Goal: Task Accomplishment & Management: Manage account settings

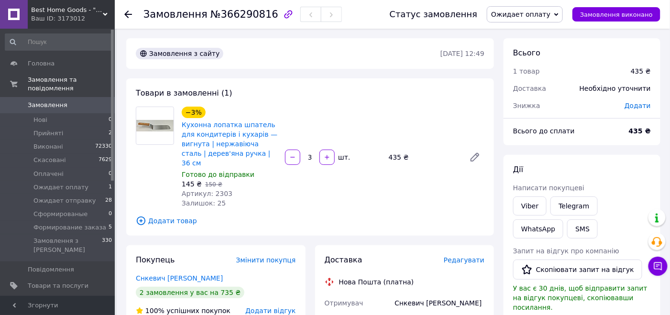
click at [586, 55] on div "Всього" at bounding box center [582, 53] width 138 height 11
click at [51, 129] on span "Прийняті" at bounding box center [48, 133] width 30 height 9
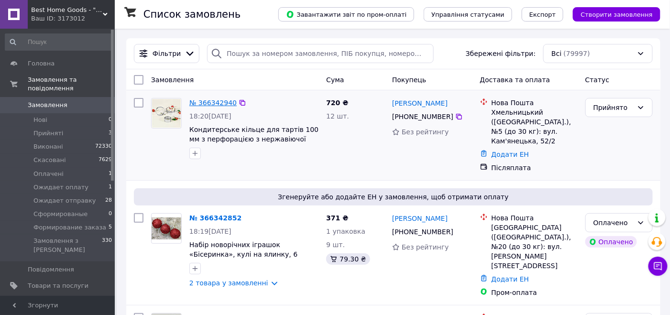
click at [215, 101] on link "№ 366342940" at bounding box center [212, 103] width 47 height 8
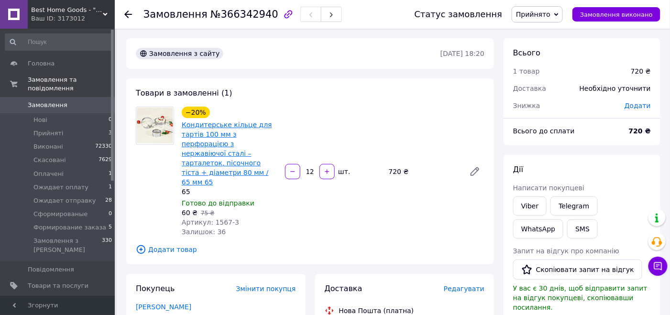
click at [251, 123] on link "Кондитерське кільце для тартів 100 мм з перфорацією з нержавіючої сталі – тарта…" at bounding box center [227, 153] width 90 height 65
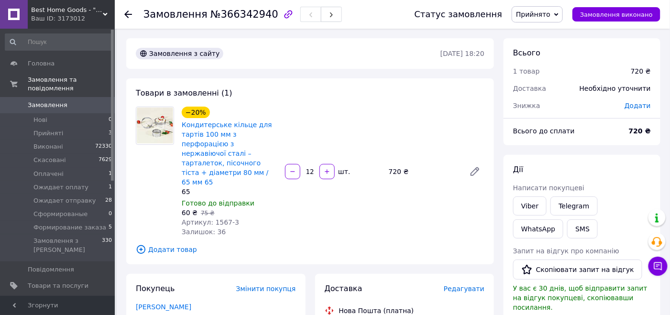
click at [559, 9] on span "Прийнято" at bounding box center [537, 14] width 51 height 16
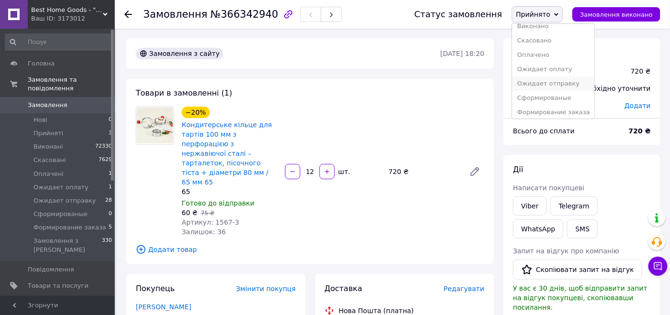
scroll to position [10, 0]
click at [557, 109] on li "Формирование заказа" at bounding box center [553, 109] width 82 height 14
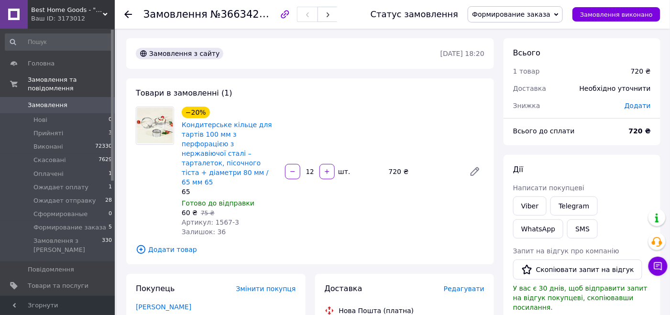
scroll to position [96, 0]
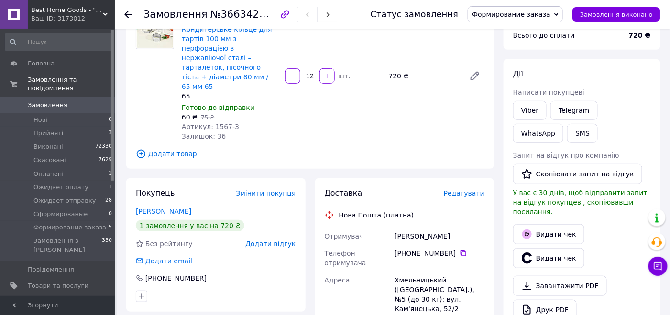
click at [483, 117] on div "−20% Кондитерське кільце для тартів 100 мм з перфорацією з нержавіючої сталі – …" at bounding box center [333, 76] width 310 height 134
click at [98, 127] on li "Прийняті 3" at bounding box center [59, 133] width 118 height 13
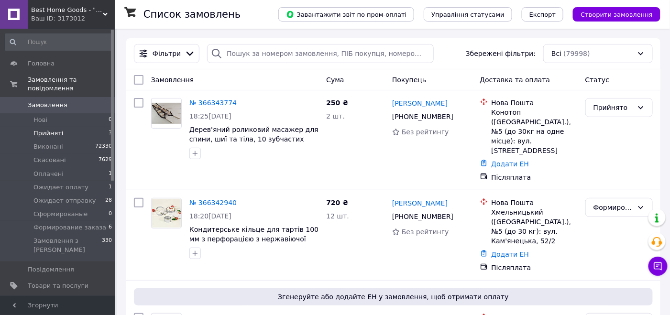
click at [96, 127] on li "Прийняті 3" at bounding box center [59, 133] width 118 height 13
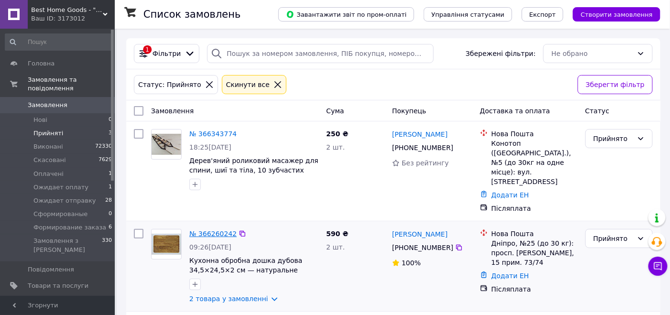
click at [223, 230] on link "№ 366260242" at bounding box center [212, 234] width 47 height 8
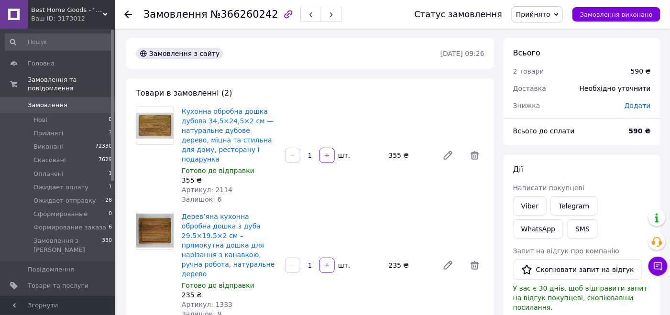
click at [547, 18] on span "Прийнято" at bounding box center [533, 15] width 34 height 8
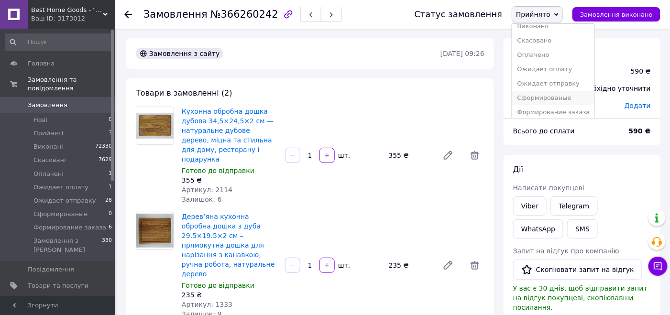
scroll to position [10, 0]
click at [553, 103] on li "Формирование заказа" at bounding box center [553, 109] width 82 height 14
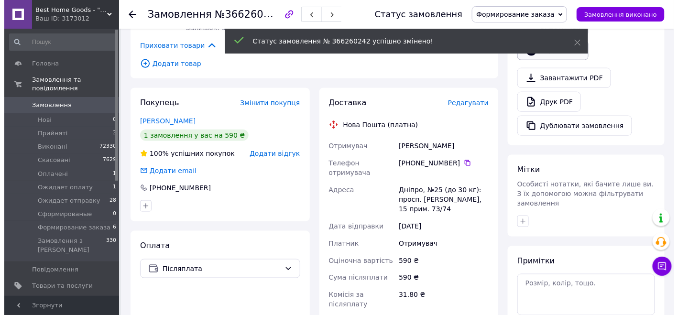
scroll to position [239, 0]
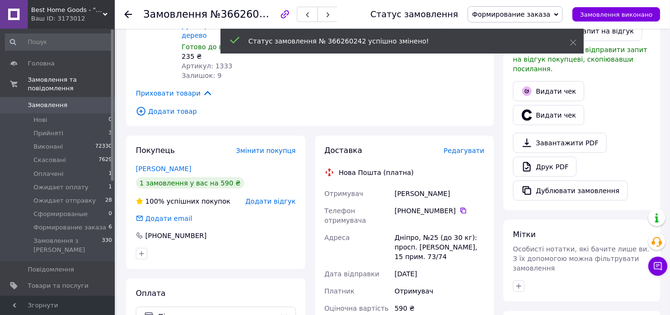
click at [558, 90] on div "Видати чек" at bounding box center [582, 91] width 142 height 24
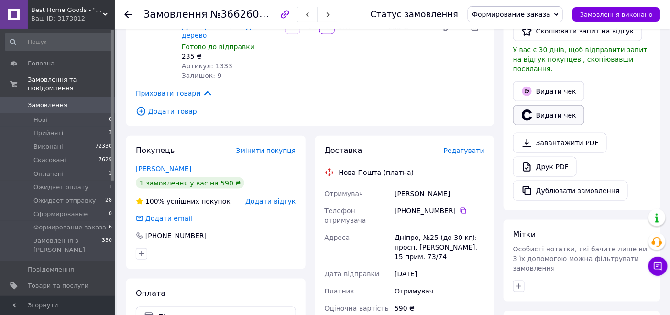
click at [563, 105] on button "Видати чек" at bounding box center [548, 115] width 71 height 20
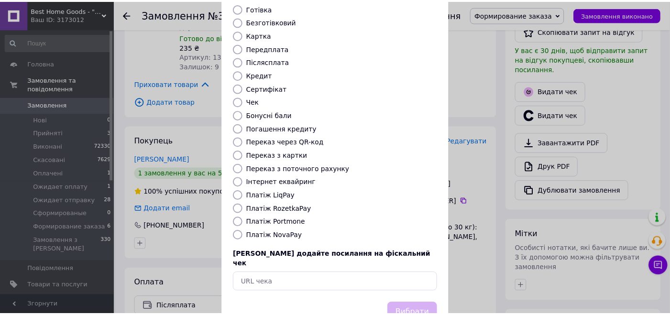
scroll to position [95, 0]
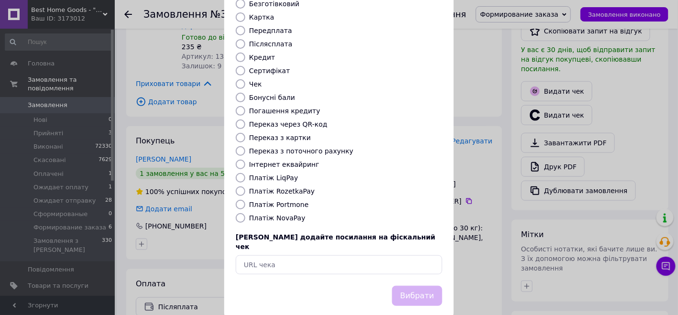
click at [274, 214] on label "Платіж NovaPay" at bounding box center [277, 218] width 56 height 8
click at [245, 213] on input "Платіж NovaPay" at bounding box center [241, 218] width 10 height 10
radio input "true"
click at [437, 286] on button "Вибрати" at bounding box center [417, 296] width 50 height 21
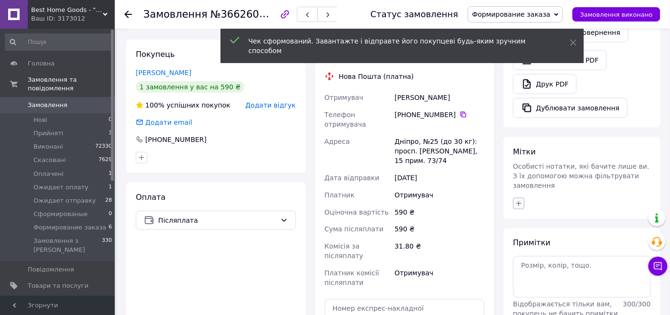
click at [519, 200] on icon "button" at bounding box center [519, 204] width 8 height 8
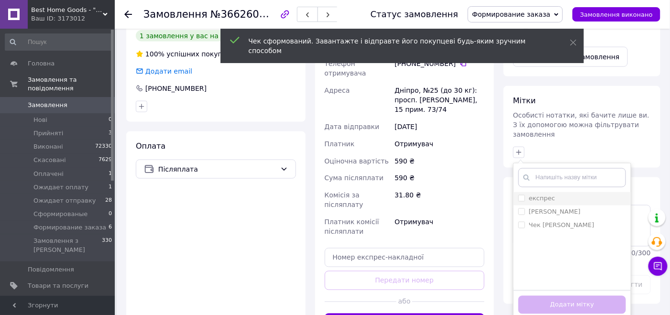
scroll to position [430, 0]
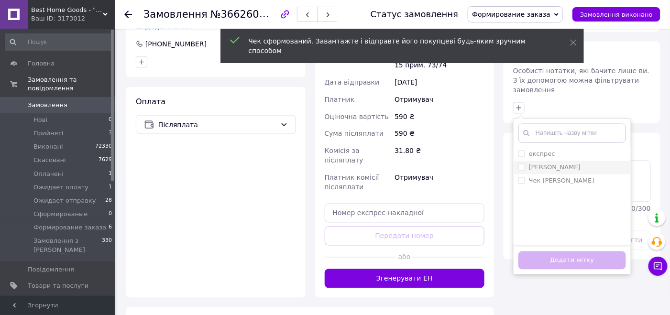
click at [521, 164] on input "[PERSON_NAME]" at bounding box center [521, 167] width 6 height 6
checkbox input "true"
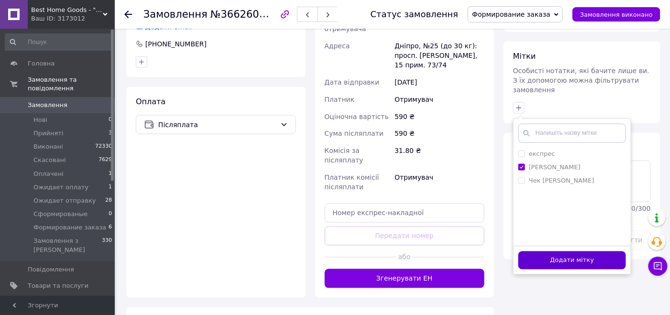
click at [536, 251] on button "Додати мітку" at bounding box center [572, 260] width 108 height 19
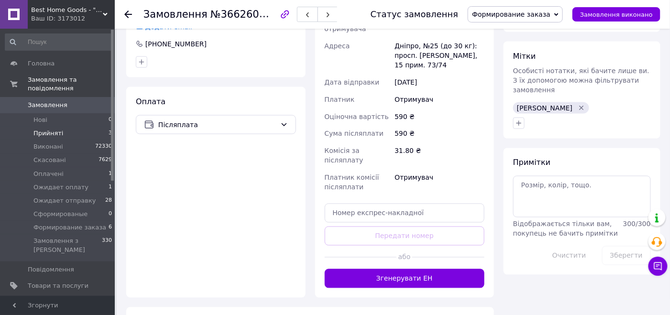
click at [89, 127] on li "Прийняті 3" at bounding box center [59, 133] width 118 height 13
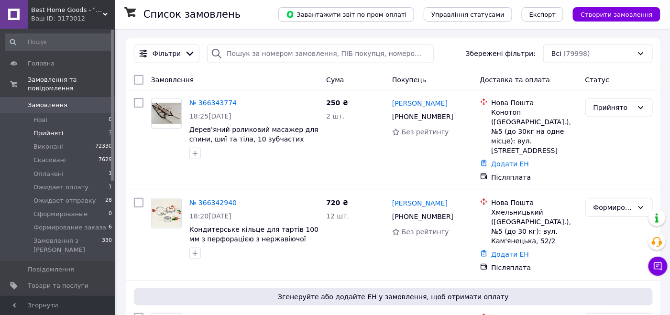
click at [98, 127] on li "Прийняті 3" at bounding box center [59, 133] width 118 height 13
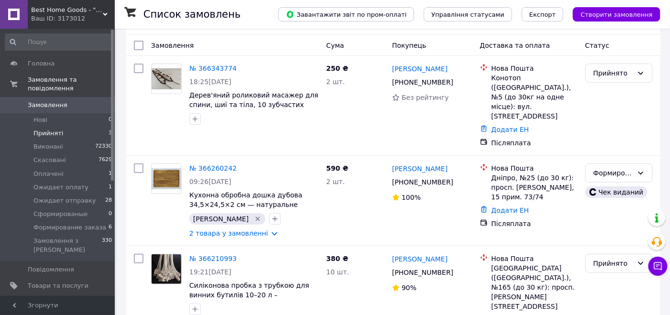
scroll to position [67, 0]
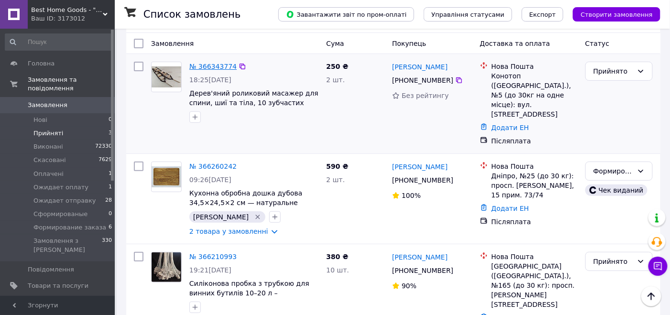
click at [210, 63] on link "№ 366343774" at bounding box center [212, 67] width 47 height 8
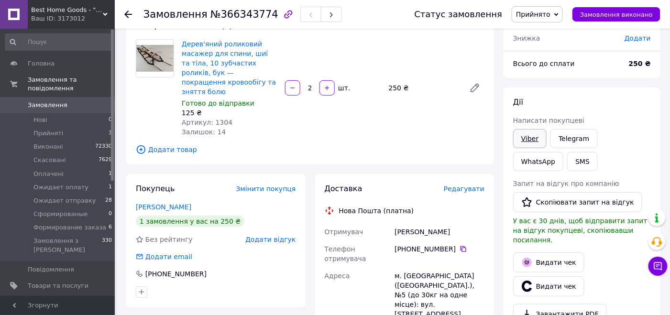
click at [536, 142] on link "Viber" at bounding box center [529, 138] width 33 height 19
click at [523, 134] on link "Viber" at bounding box center [529, 138] width 33 height 19
click at [575, 92] on div "Дії Написати покупцеві Viber Telegram WhatsApp SMS Запит на відгук про компанію…" at bounding box center [581, 234] width 157 height 294
click at [233, 16] on span "№366343774" at bounding box center [244, 14] width 68 height 11
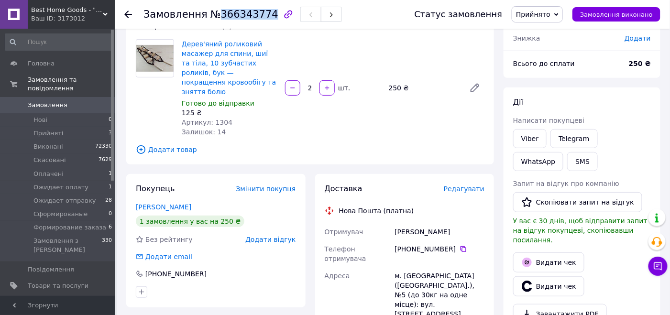
copy span "366343774"
click at [532, 140] on link "Viber" at bounding box center [529, 138] width 33 height 19
click at [556, 106] on div "Дії" at bounding box center [582, 102] width 138 height 11
click at [229, 13] on span "№366343774" at bounding box center [244, 14] width 68 height 11
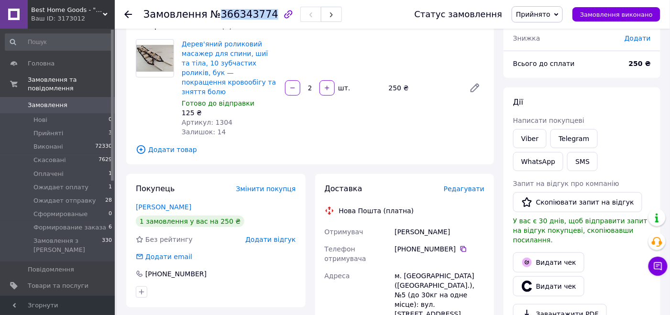
copy span "366343774"
click at [576, 88] on div "Дії Написати покупцеві Viber Telegram WhatsApp SMS Запит на відгук про компанію…" at bounding box center [581, 234] width 157 height 294
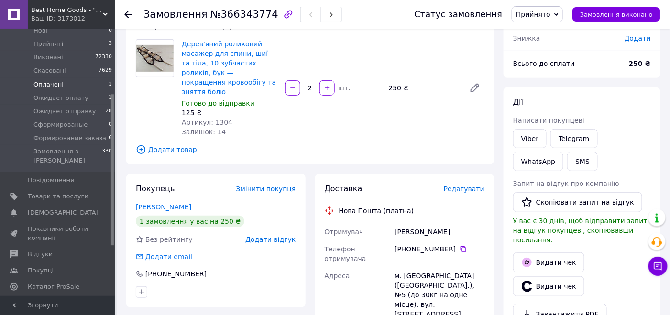
scroll to position [143, 0]
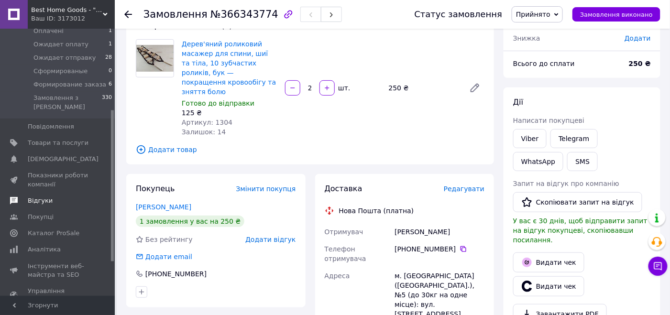
click at [59, 196] on span "Відгуки" at bounding box center [58, 200] width 61 height 9
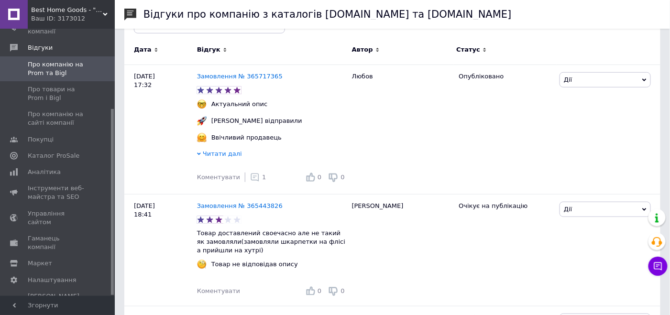
scroll to position [143, 0]
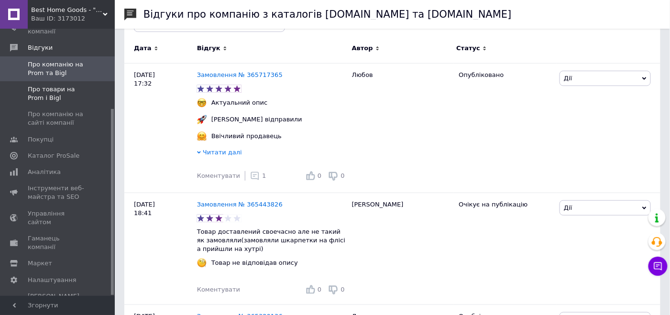
click at [58, 93] on span "Про товари на Prom і Bigl" at bounding box center [58, 93] width 61 height 17
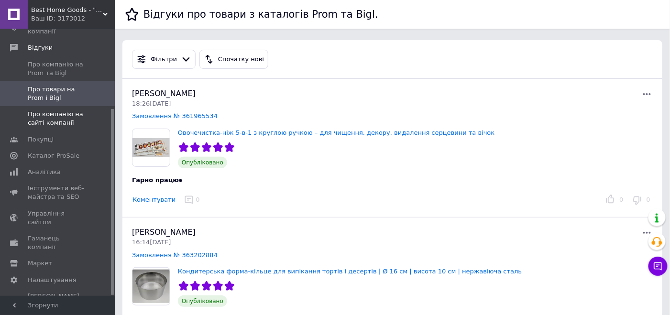
click at [75, 120] on span "Про компанію на сайті компанії" at bounding box center [58, 118] width 61 height 17
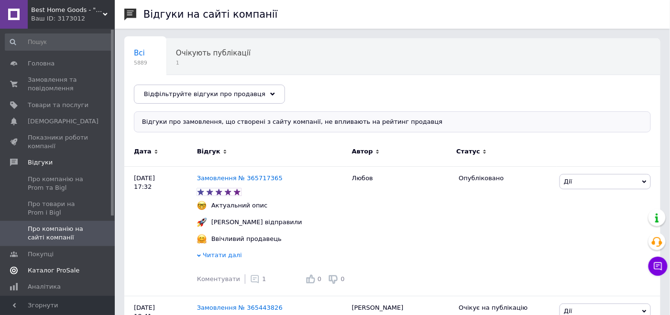
click at [61, 266] on span "Каталог ProSale" at bounding box center [54, 270] width 52 height 9
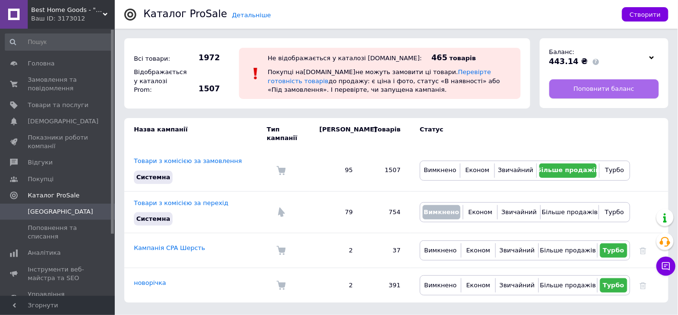
click at [569, 91] on link "Поповнити баланс" at bounding box center [604, 88] width 110 height 19
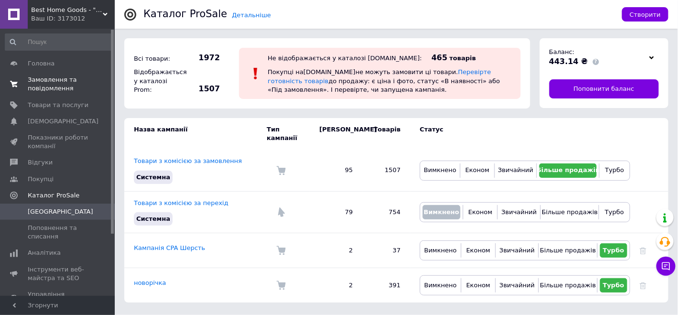
click at [36, 81] on span "Замовлення та повідомлення" at bounding box center [58, 84] width 61 height 17
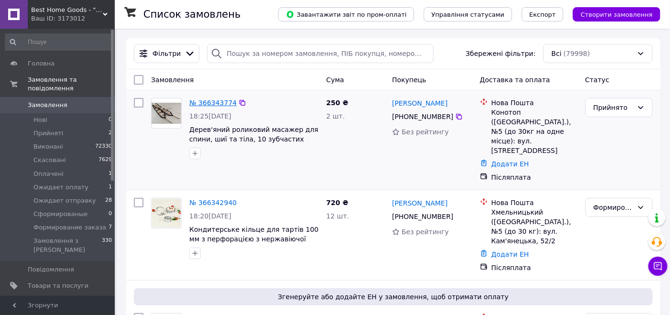
click at [216, 101] on link "№ 366343774" at bounding box center [212, 103] width 47 height 8
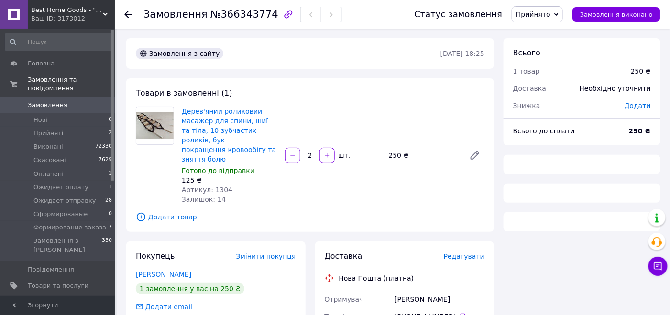
click at [550, 15] on span "Прийнято" at bounding box center [533, 15] width 34 height 8
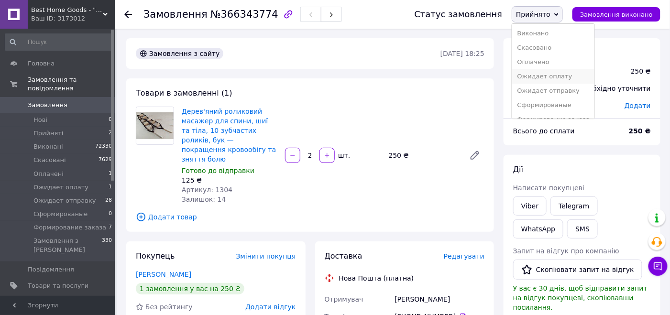
scroll to position [10, 0]
click at [551, 107] on li "Формирование заказа" at bounding box center [553, 109] width 82 height 14
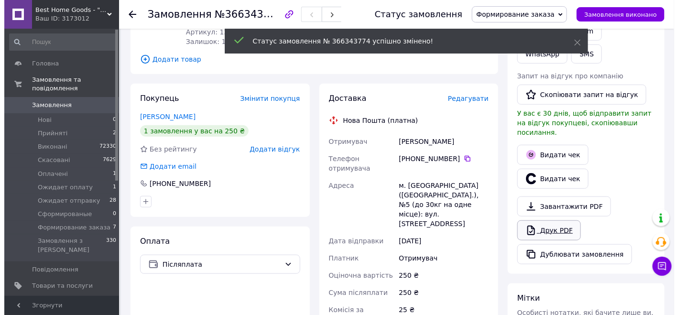
scroll to position [191, 0]
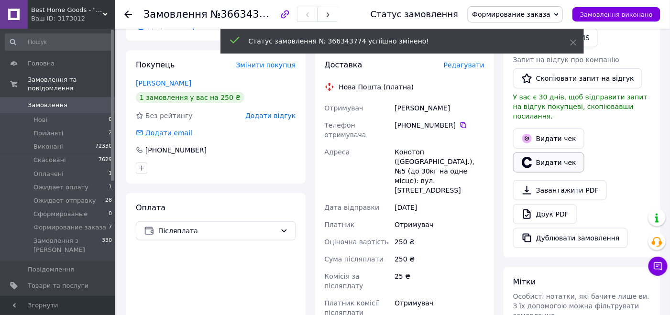
click at [544, 153] on button "Видати чек" at bounding box center [548, 163] width 71 height 20
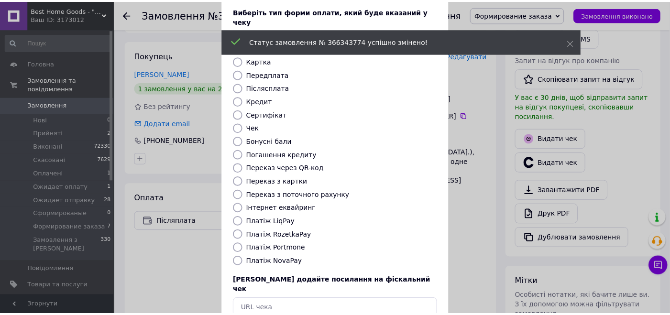
scroll to position [95, 0]
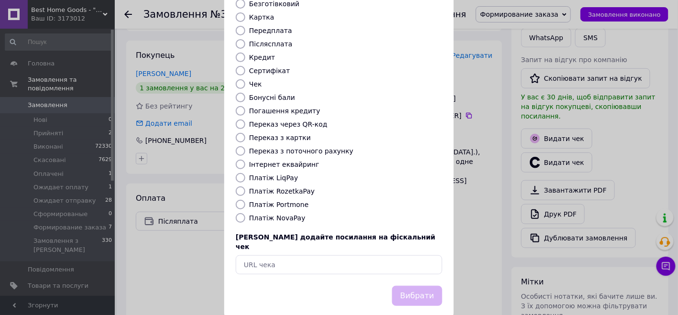
click at [258, 214] on label "Платіж NovaPay" at bounding box center [277, 218] width 56 height 8
click at [245, 213] on input "Платіж NovaPay" at bounding box center [241, 218] width 10 height 10
radio input "true"
click at [424, 286] on button "Вибрати" at bounding box center [417, 296] width 50 height 21
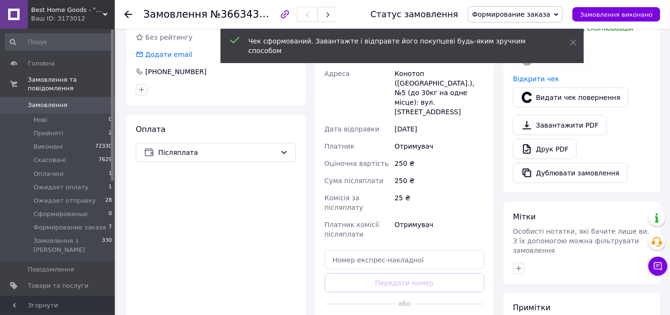
scroll to position [372, 0]
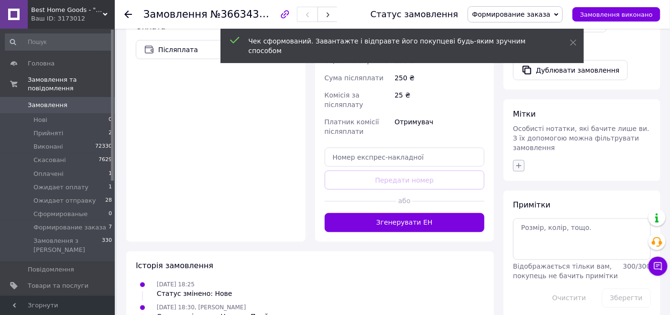
click at [517, 162] on icon "button" at bounding box center [519, 166] width 8 height 8
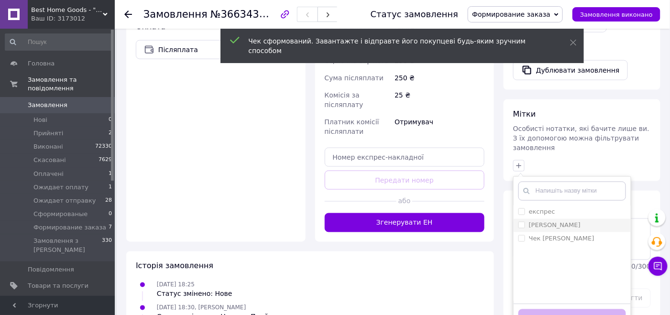
click at [519, 222] on input "[PERSON_NAME]" at bounding box center [521, 225] width 6 height 6
checkbox input "true"
click at [537, 309] on button "Додати мітку" at bounding box center [572, 318] width 108 height 19
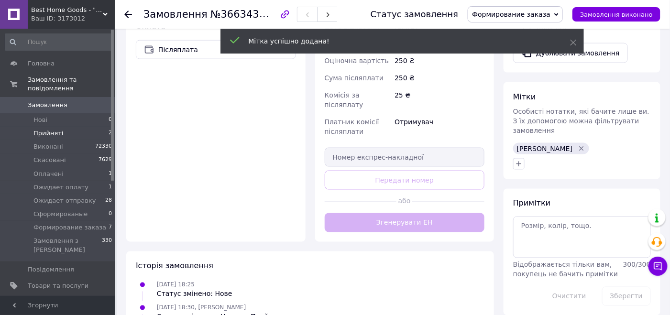
click at [87, 127] on li "Прийняті 2" at bounding box center [59, 133] width 118 height 13
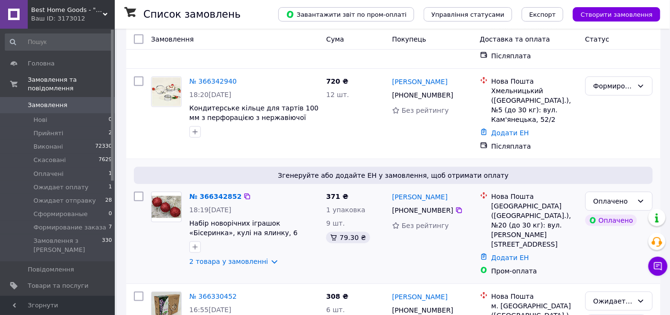
scroll to position [143, 0]
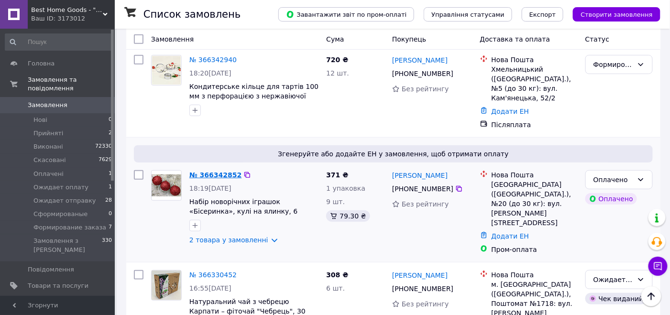
click at [207, 171] on link "№ 366342852" at bounding box center [215, 175] width 52 height 8
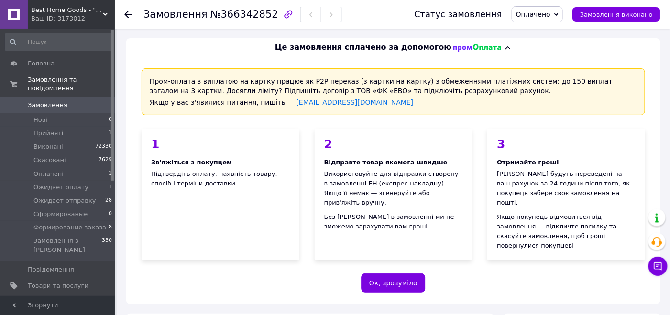
click at [550, 16] on span "Оплачено" at bounding box center [533, 15] width 34 height 8
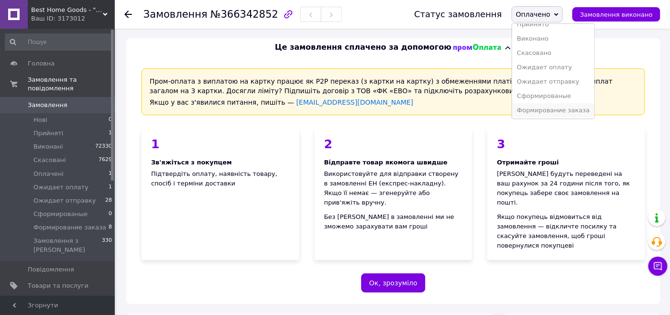
scroll to position [10, 0]
click at [546, 112] on li "Формирование заказа" at bounding box center [553, 109] width 82 height 14
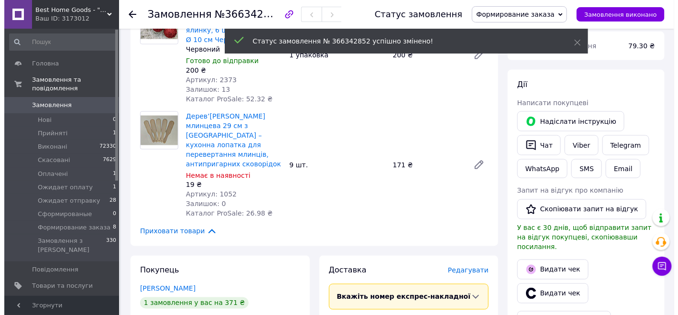
scroll to position [430, 0]
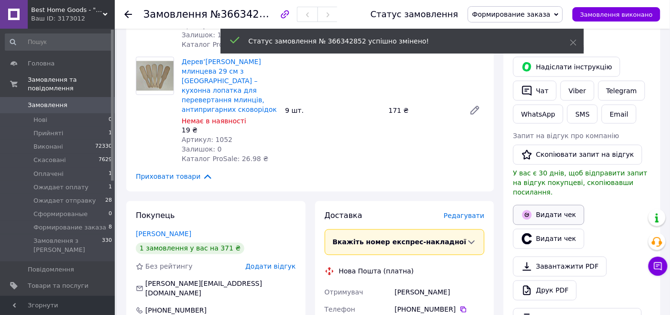
click at [528, 210] on icon "button" at bounding box center [527, 215] width 10 height 10
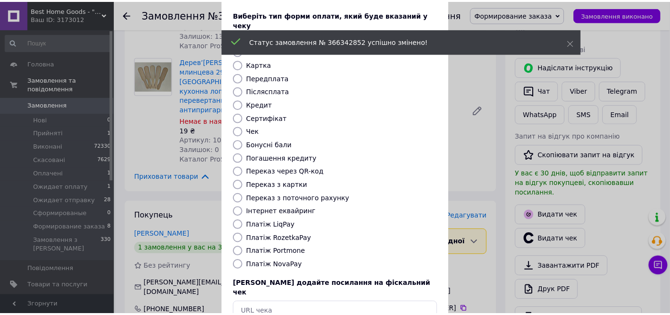
scroll to position [95, 0]
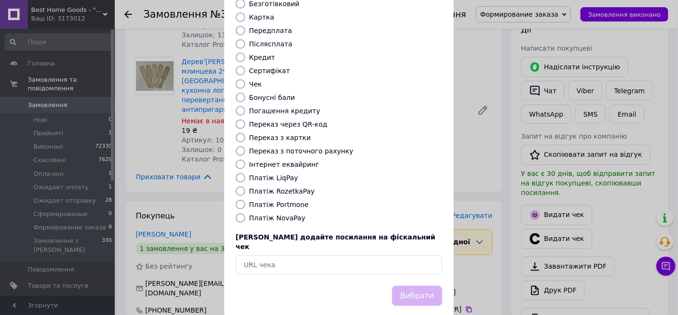
click at [288, 187] on label "Платіж RozetkaPay" at bounding box center [281, 191] width 65 height 8
click at [245, 186] on input "Платіж RozetkaPay" at bounding box center [241, 191] width 10 height 10
radio input "true"
click at [424, 286] on button "Вибрати" at bounding box center [417, 296] width 50 height 21
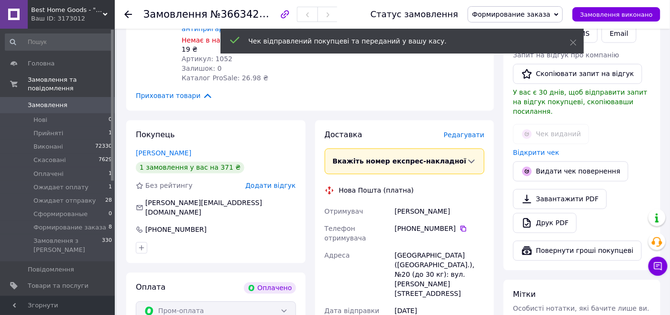
scroll to position [669, 0]
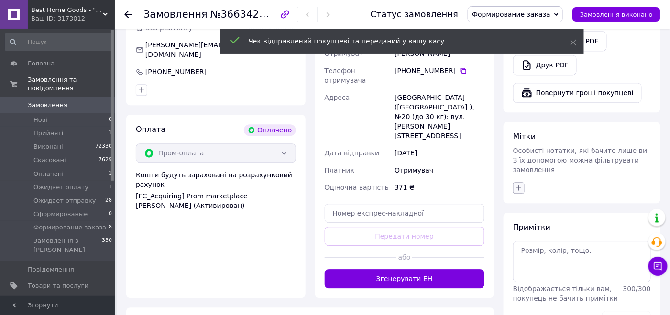
click at [520, 184] on icon "button" at bounding box center [519, 188] width 8 height 8
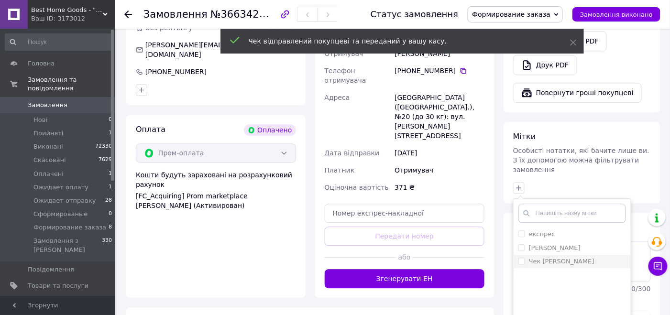
click at [519, 258] on input "Чек [PERSON_NAME]" at bounding box center [521, 261] width 6 height 6
checkbox input "true"
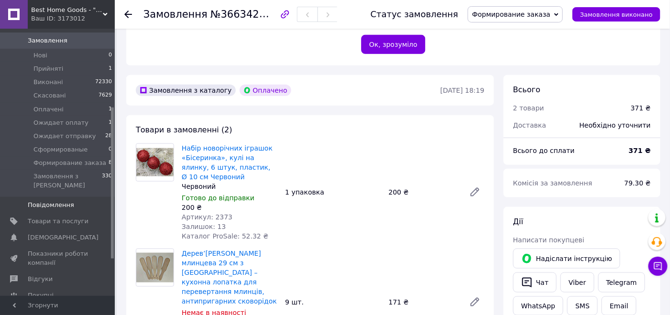
scroll to position [143, 0]
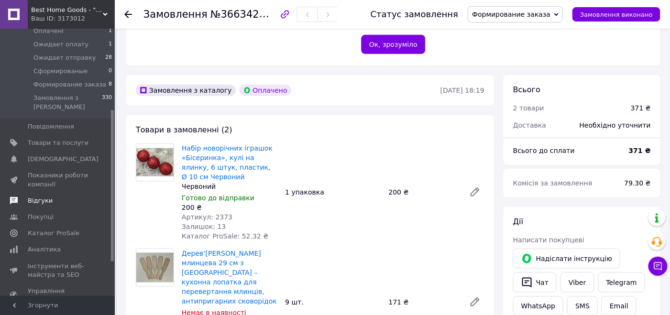
click at [84, 196] on span "Відгуки" at bounding box center [58, 200] width 61 height 9
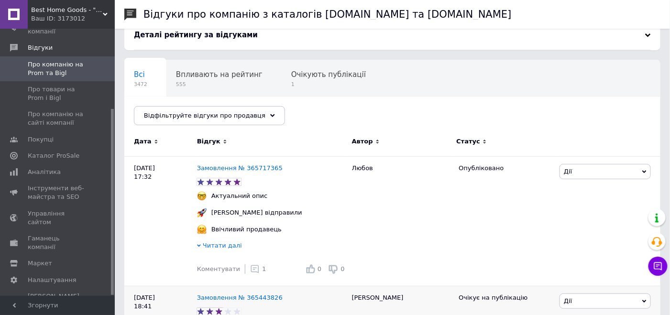
scroll to position [191, 0]
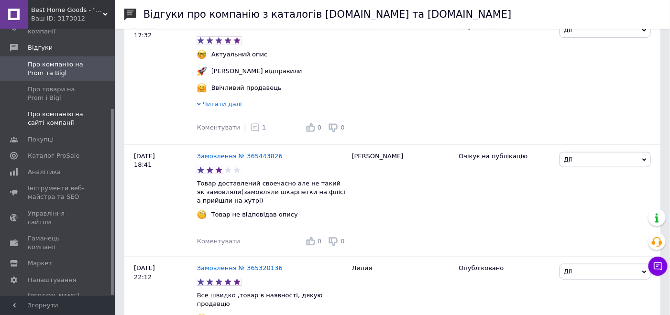
click at [67, 120] on span "Про компанію на сайті компанії" at bounding box center [58, 118] width 61 height 17
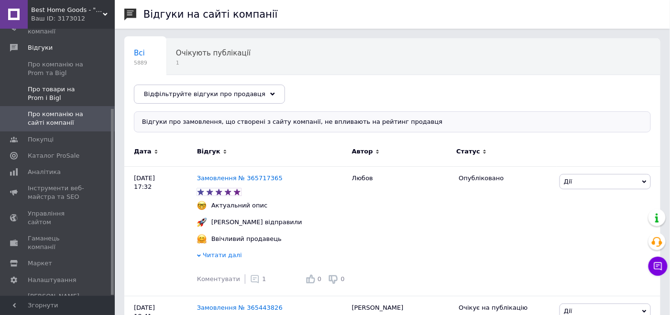
click at [73, 95] on span "Про товари на Prom і Bigl" at bounding box center [58, 93] width 61 height 17
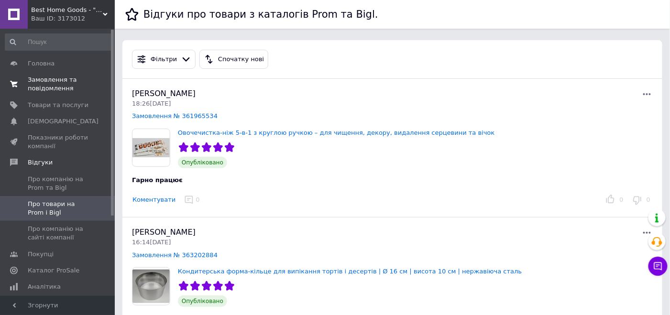
click at [67, 87] on span "Замовлення та повідомлення" at bounding box center [58, 84] width 61 height 17
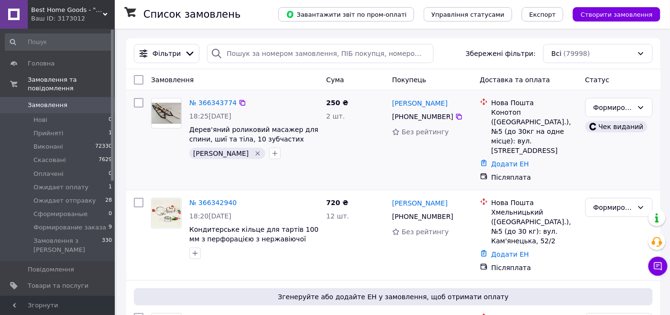
click at [90, 194] on li "Ожидает отправку 28" at bounding box center [59, 200] width 118 height 13
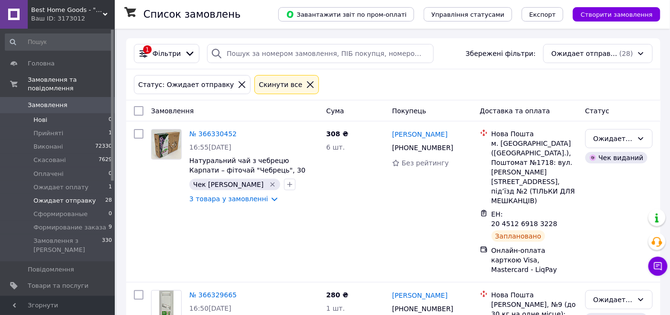
click at [97, 113] on li "Нові 0" at bounding box center [59, 119] width 118 height 13
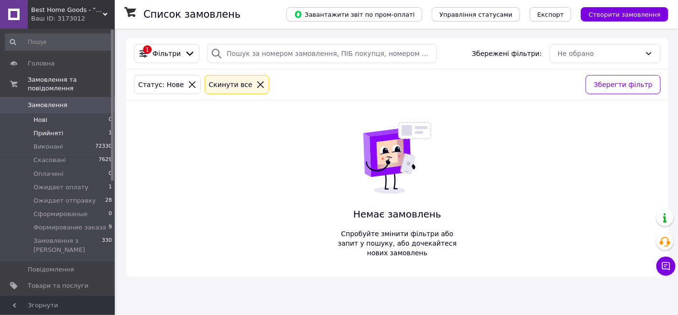
click at [94, 127] on li "Прийняті 1" at bounding box center [59, 133] width 118 height 13
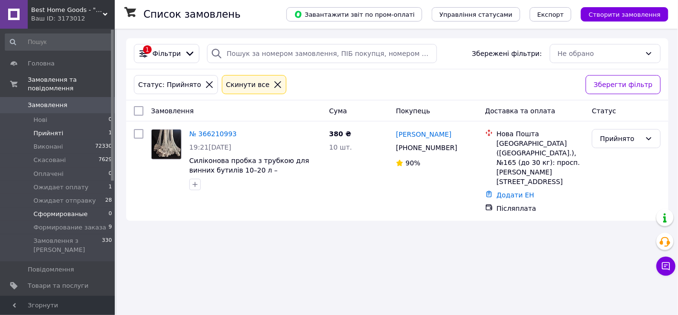
click at [82, 207] on li "Сформированые 0" at bounding box center [59, 213] width 118 height 13
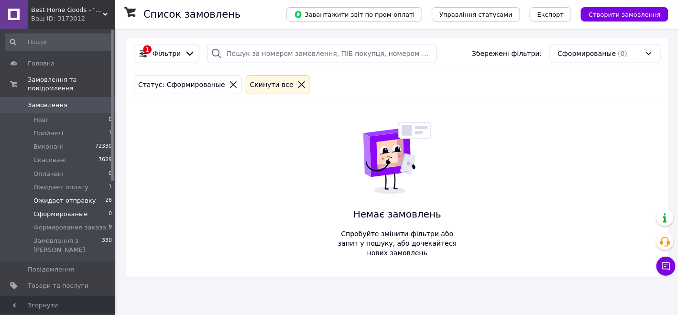
click at [89, 194] on li "Ожидает отправку 28" at bounding box center [59, 200] width 118 height 13
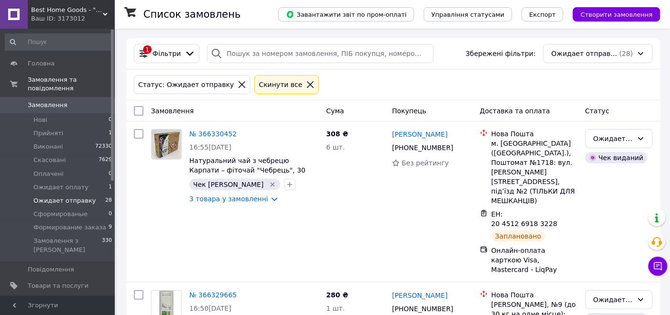
click at [137, 110] on input "checkbox" at bounding box center [139, 111] width 10 height 10
checkbox input "true"
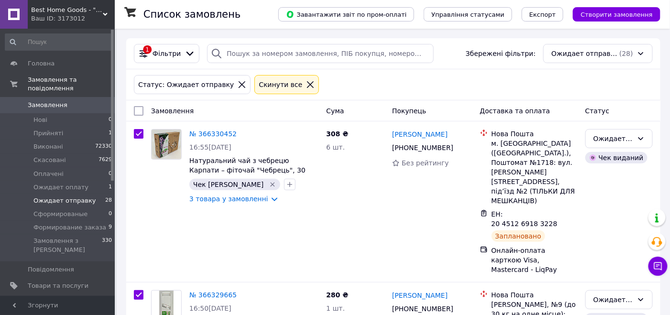
checkbox input "true"
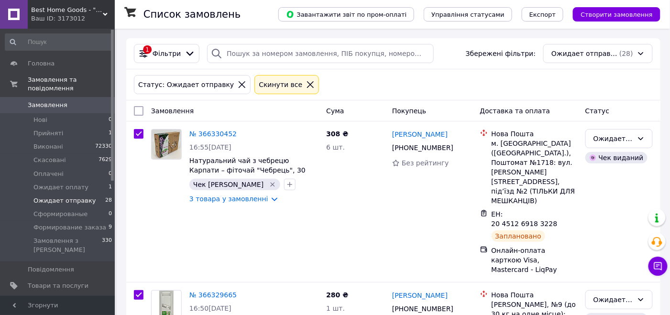
checkbox input "true"
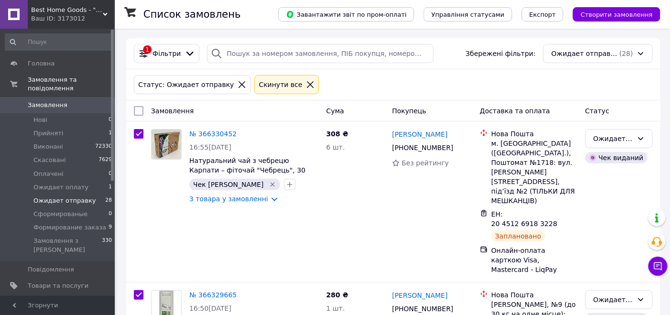
checkbox input "true"
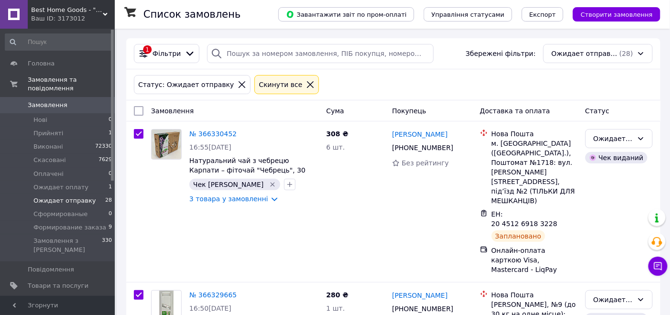
checkbox input "true"
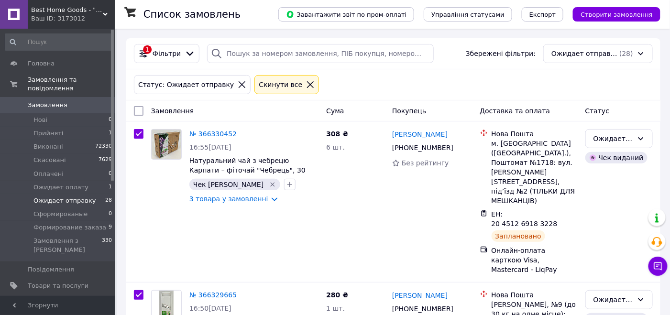
checkbox input "true"
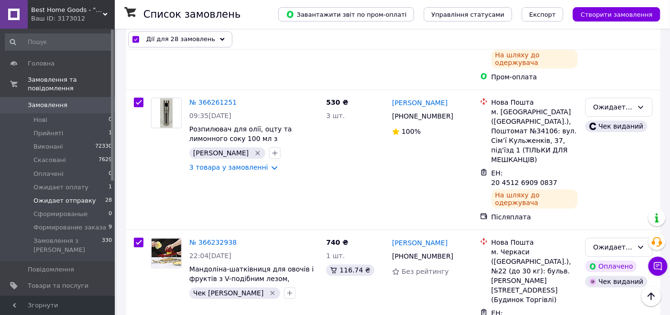
scroll to position [1817, 0]
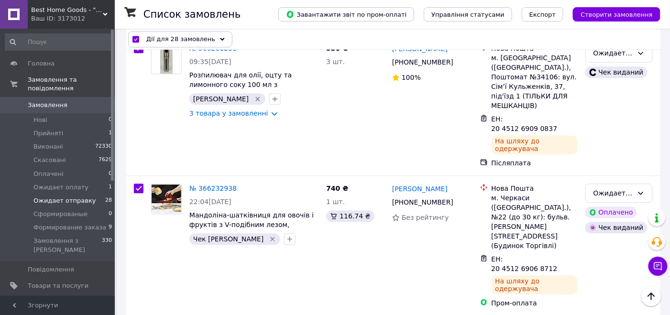
checkbox input "false"
checkbox input "true"
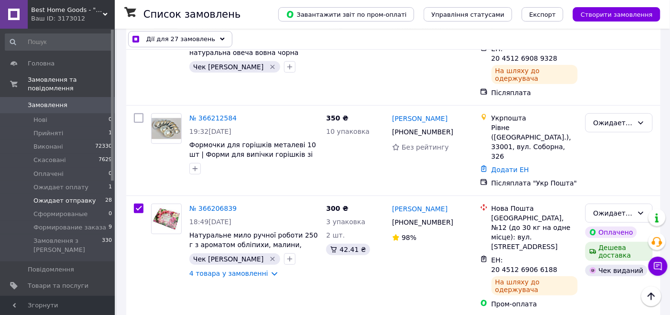
scroll to position [2390, 0]
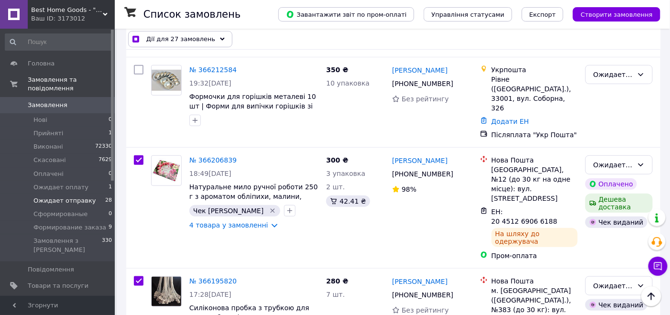
checkbox input "false"
checkbox input "true"
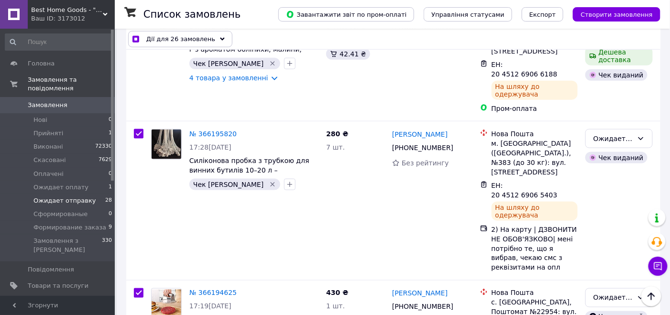
scroll to position [2581, 0]
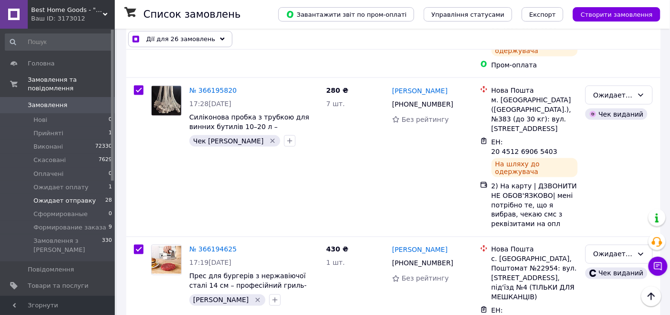
checkbox input "false"
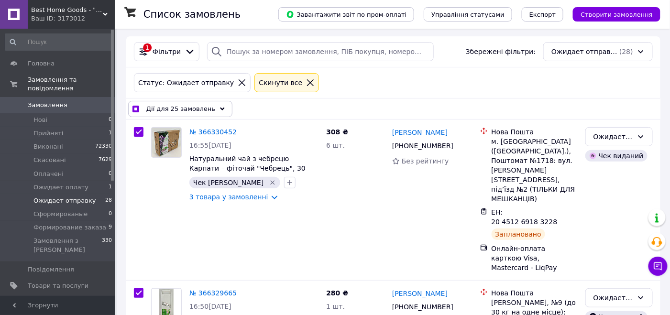
scroll to position [0, 0]
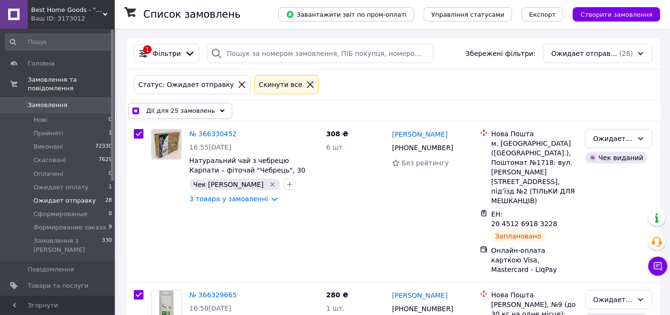
click at [194, 110] on span "Дії для 25 замовлень" at bounding box center [180, 111] width 69 height 10
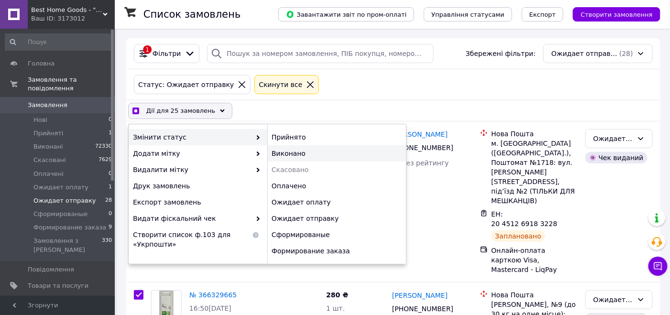
checkbox input "true"
click at [274, 150] on div "Виконано" at bounding box center [336, 153] width 139 height 16
checkbox input "false"
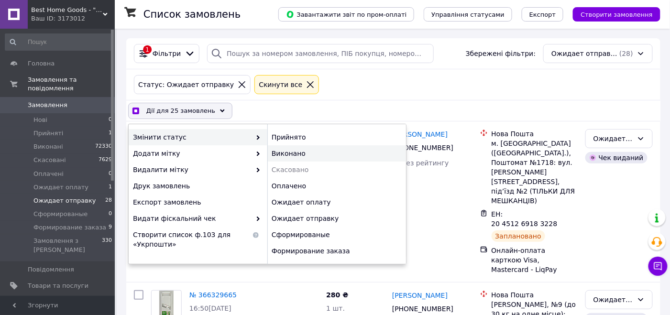
checkbox input "false"
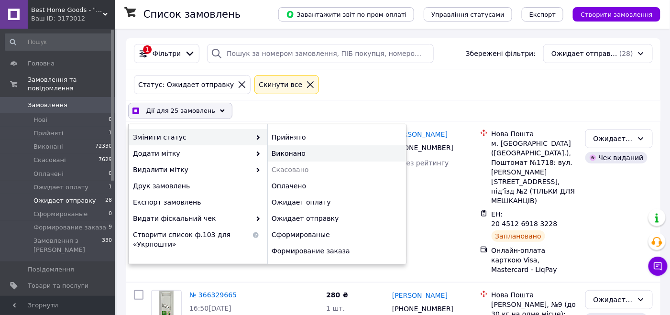
checkbox input "false"
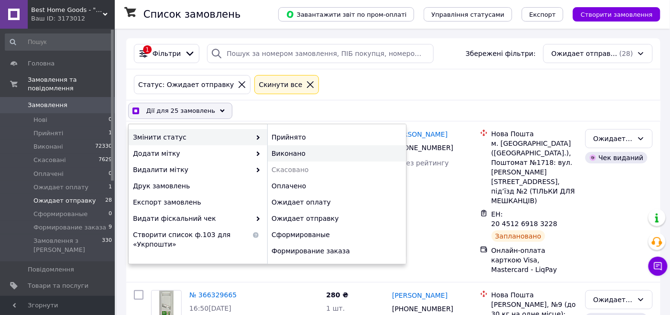
checkbox input "false"
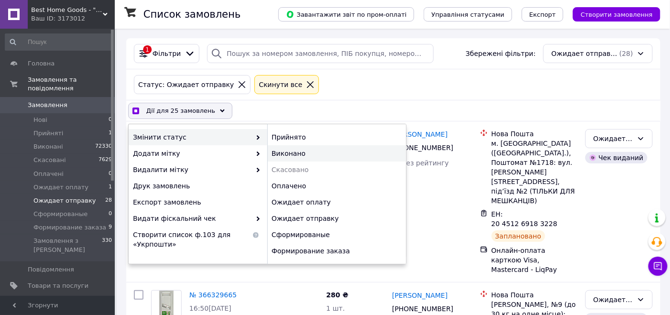
checkbox input "false"
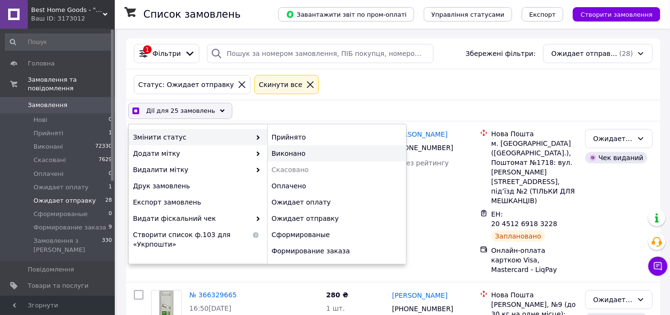
checkbox input "false"
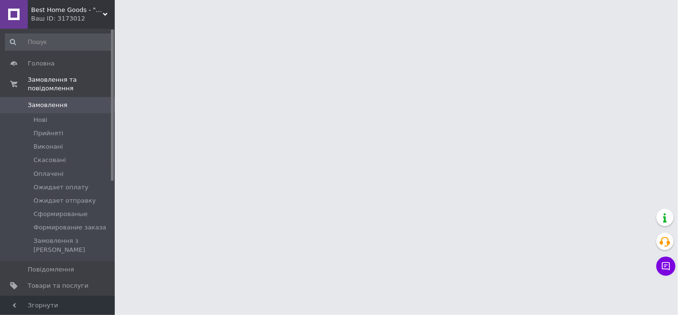
click at [75, 298] on span "[DEMOGRAPHIC_DATA]" at bounding box center [58, 302] width 61 height 9
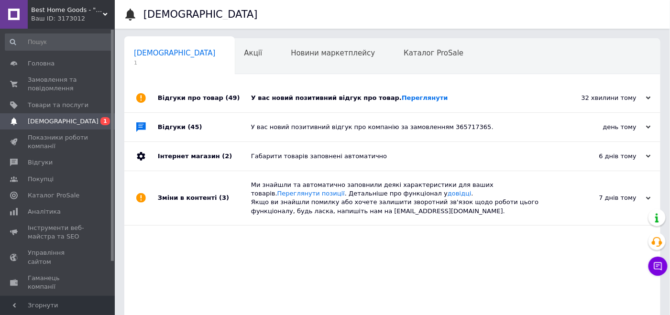
click at [175, 107] on div "Відгуки про товар (49)" at bounding box center [204, 98] width 93 height 29
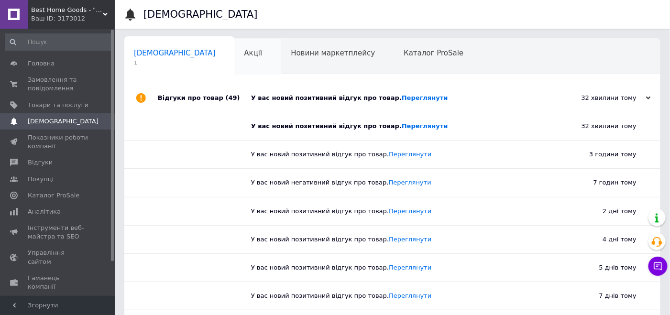
click at [235, 60] on div "Акції 0" at bounding box center [258, 57] width 47 height 36
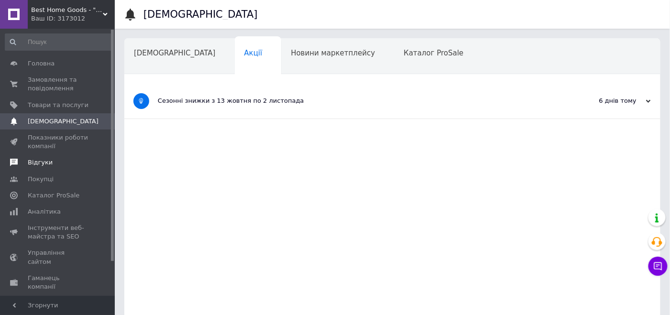
click at [77, 161] on span "Відгуки" at bounding box center [58, 162] width 61 height 9
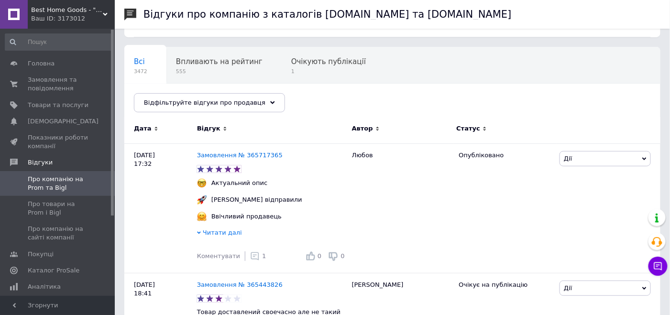
scroll to position [191, 0]
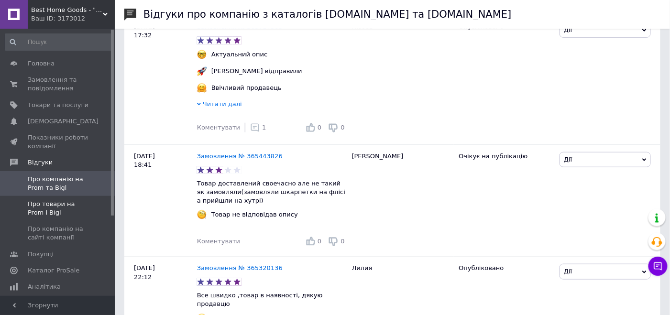
click at [92, 204] on span at bounding box center [101, 208] width 26 height 17
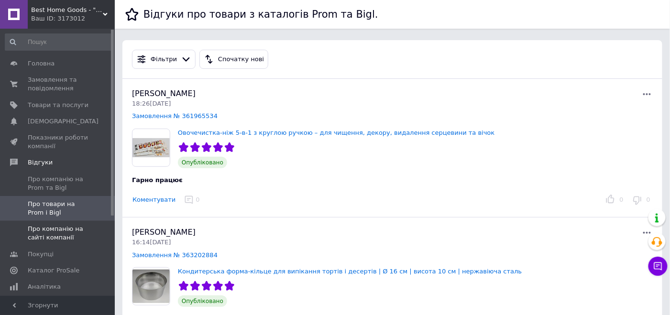
click at [74, 233] on span "Про компанію на сайті компанії" at bounding box center [58, 233] width 61 height 17
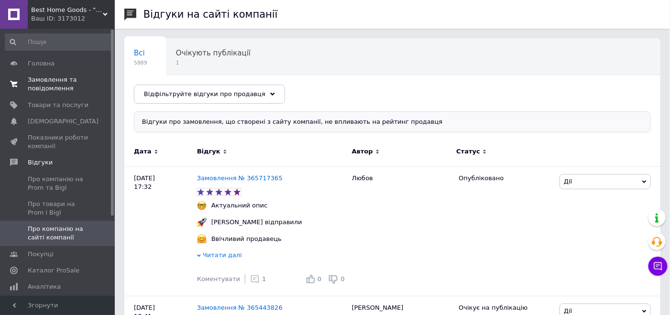
click at [56, 79] on span "Замовлення та повідомлення" at bounding box center [58, 84] width 61 height 17
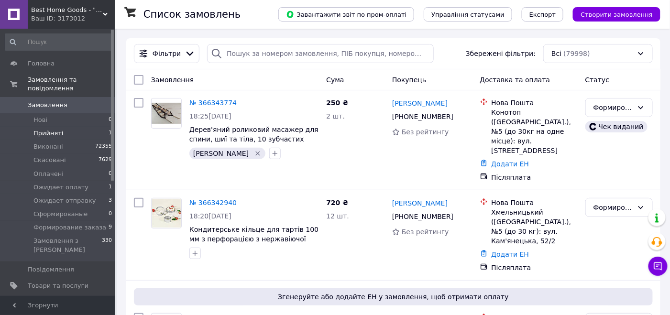
click at [81, 127] on li "Прийняті 1" at bounding box center [59, 133] width 118 height 13
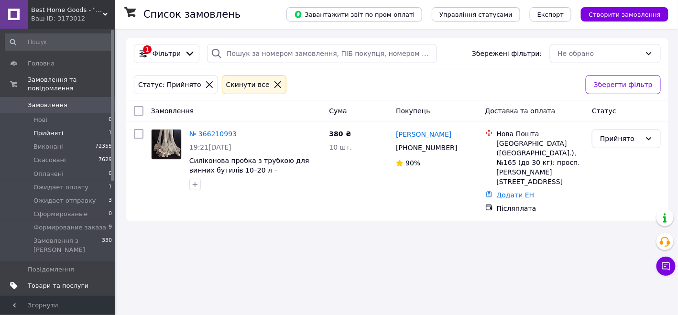
click at [73, 282] on span "Товари та послуги" at bounding box center [58, 286] width 61 height 9
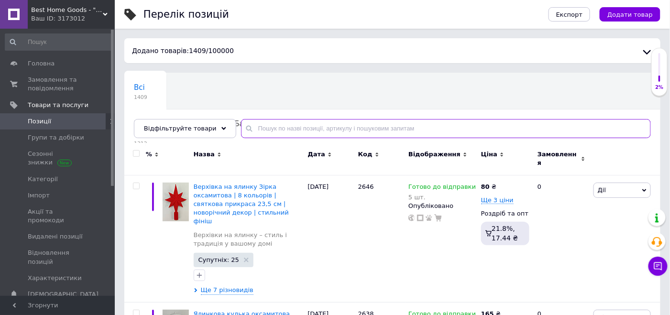
click at [279, 122] on input "text" at bounding box center [446, 128] width 410 height 19
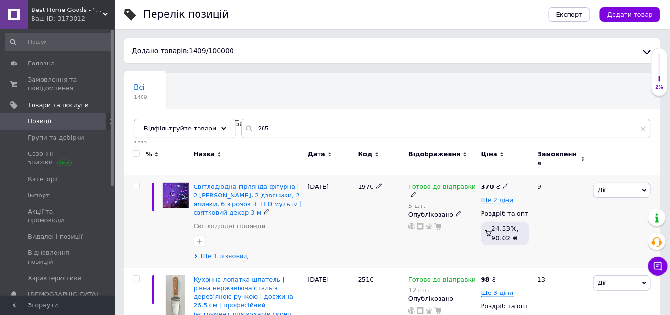
click at [229, 252] on span "Ще 1 різновид" at bounding box center [224, 256] width 47 height 9
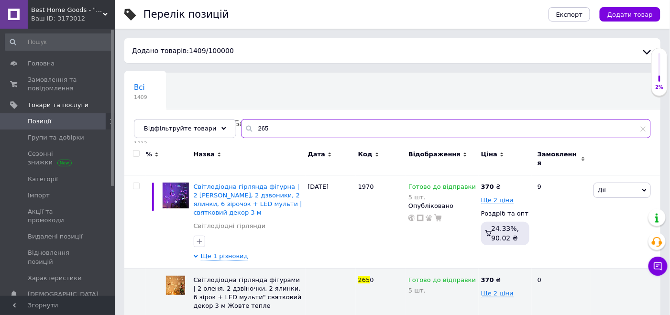
click at [264, 128] on input "265" at bounding box center [446, 128] width 410 height 19
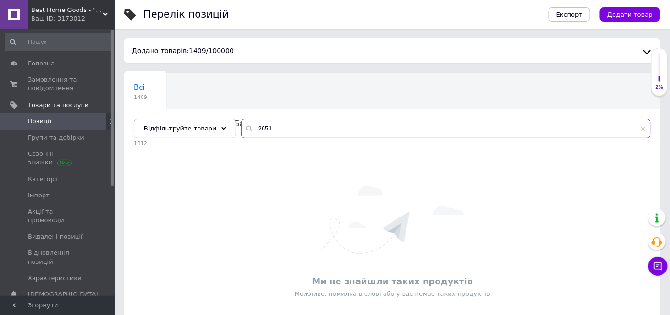
type input "2651"
click at [43, 85] on span "Замовлення та повідомлення" at bounding box center [58, 84] width 61 height 17
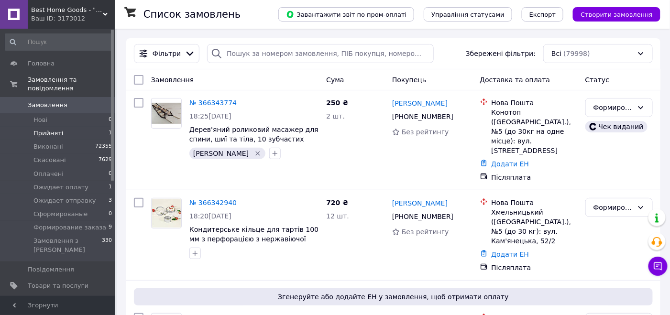
click at [99, 127] on li "Прийняті 1" at bounding box center [59, 133] width 118 height 13
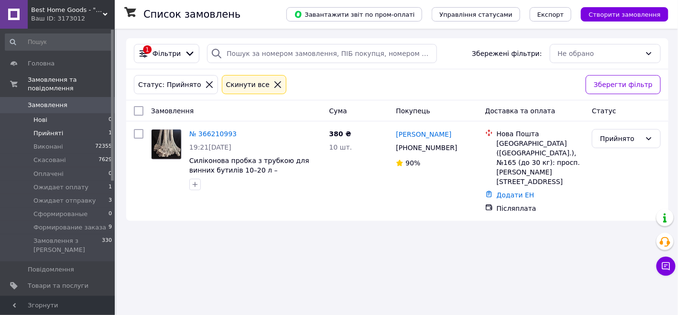
click at [66, 113] on li "Нові 0" at bounding box center [59, 119] width 118 height 13
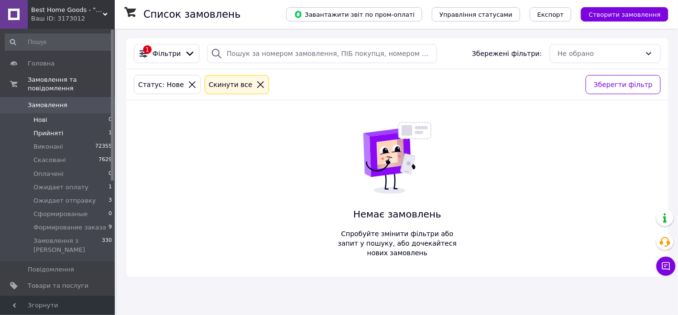
click at [73, 127] on li "Прийняті 1" at bounding box center [59, 133] width 118 height 13
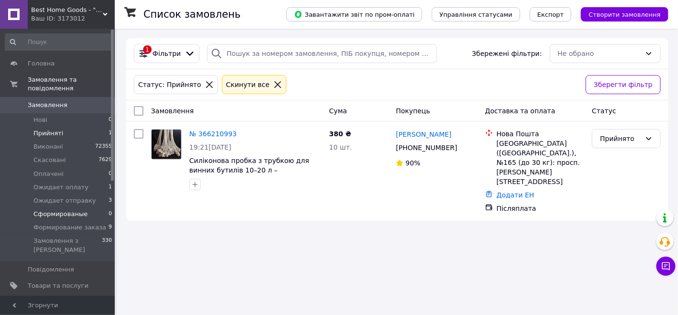
click at [98, 207] on li "Сформированые 0" at bounding box center [59, 213] width 118 height 13
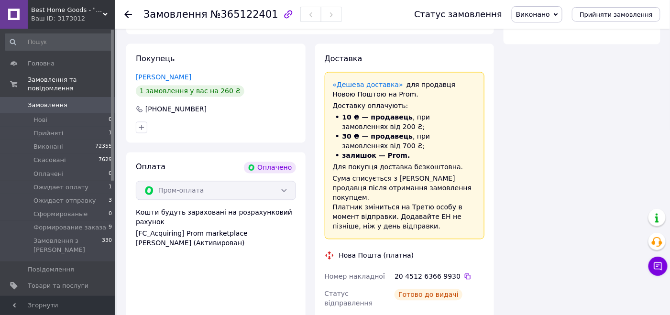
scroll to position [621, 0]
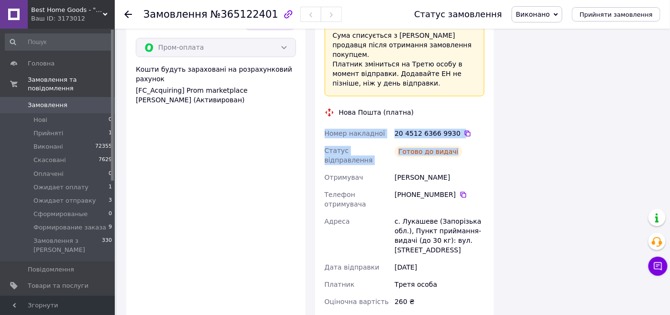
drag, startPoint x: 321, startPoint y: 94, endPoint x: 461, endPoint y: 115, distance: 141.6
click at [461, 115] on div "Доставка «Дешева доставка»   для продавця Новою Поштою на Prom. Доставку оплачу…" at bounding box center [404, 154] width 179 height 507
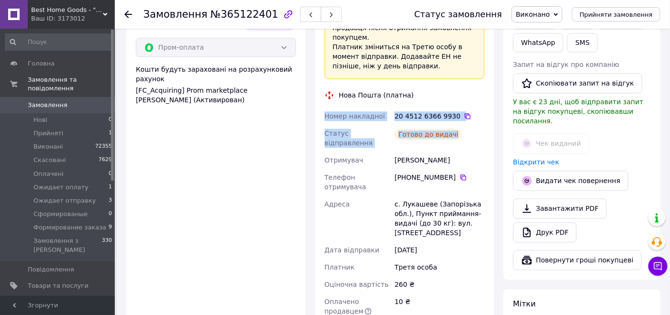
scroll to position [124, 0]
copy div "Номер накладної 20 4512 6366 9930   Статус відправлення Готово до видачі"
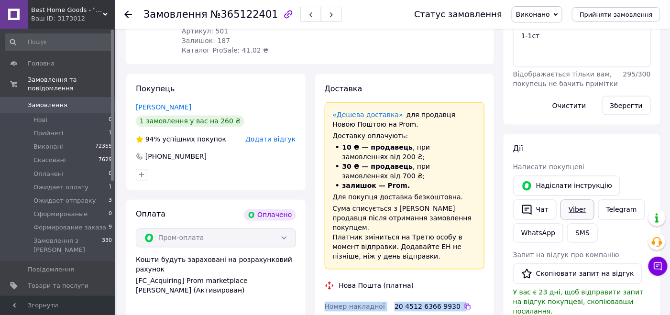
click at [577, 200] on link "Viber" at bounding box center [576, 210] width 33 height 20
click at [604, 144] on div "Дії" at bounding box center [582, 149] width 138 height 11
